Goal: Task Accomplishment & Management: Complete application form

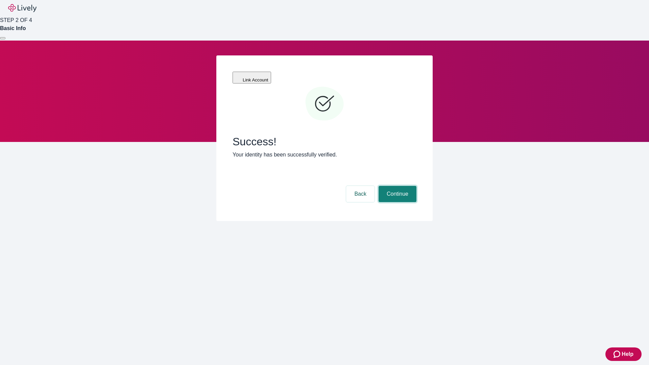
click at [396, 186] on button "Continue" at bounding box center [397, 194] width 38 height 16
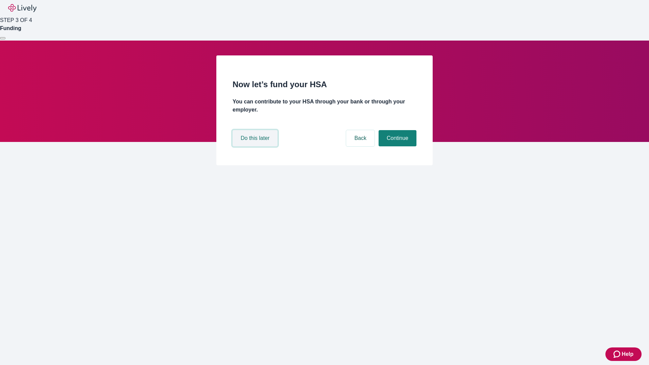
click at [256, 146] on button "Do this later" at bounding box center [254, 138] width 45 height 16
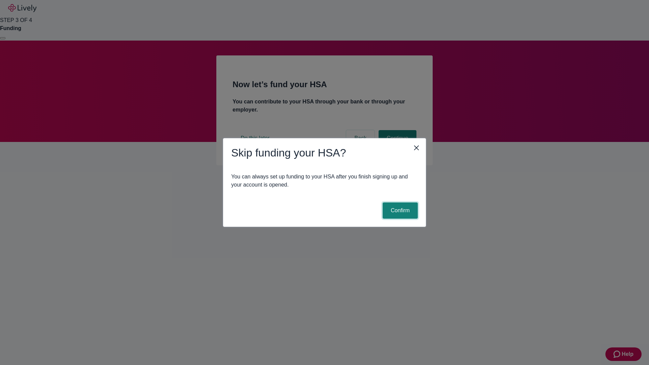
click at [399, 210] on button "Confirm" at bounding box center [399, 210] width 35 height 16
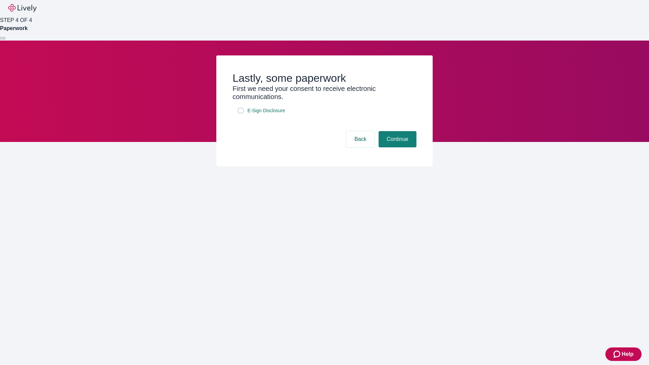
click at [241, 113] on input "E-Sign Disclosure" at bounding box center [240, 110] width 5 height 5
checkbox input "true"
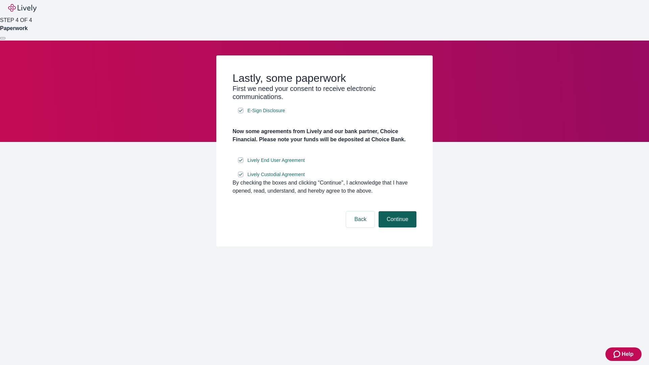
click at [396, 227] on button "Continue" at bounding box center [397, 219] width 38 height 16
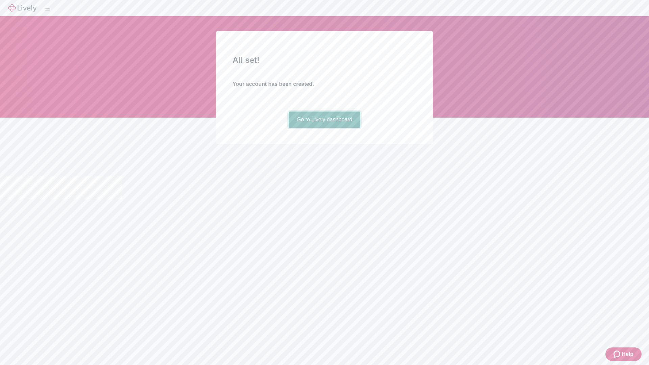
click at [324, 128] on link "Go to Lively dashboard" at bounding box center [324, 119] width 72 height 16
